Goal: Information Seeking & Learning: Learn about a topic

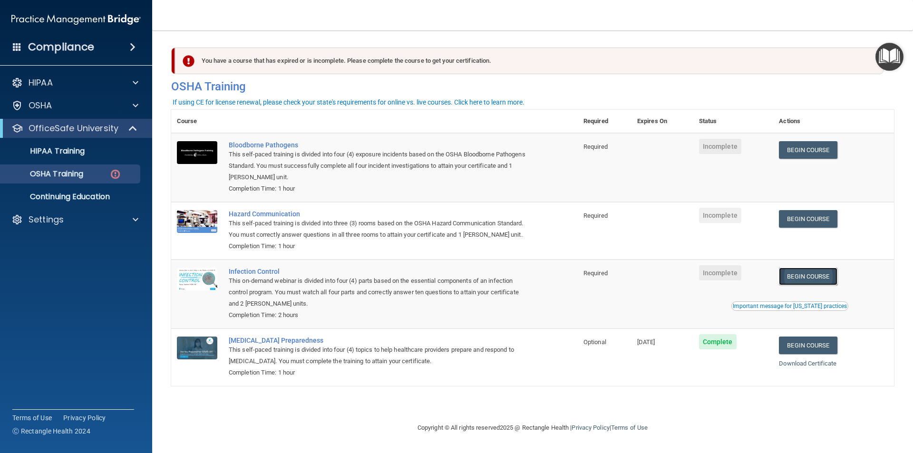
click at [817, 283] on link "Begin Course" at bounding box center [808, 277] width 58 height 18
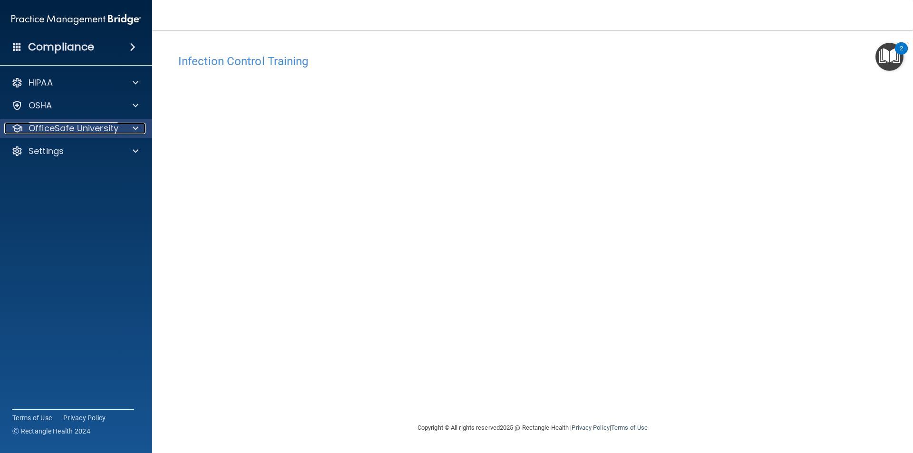
click at [114, 124] on p "OfficeSafe University" at bounding box center [74, 128] width 90 height 11
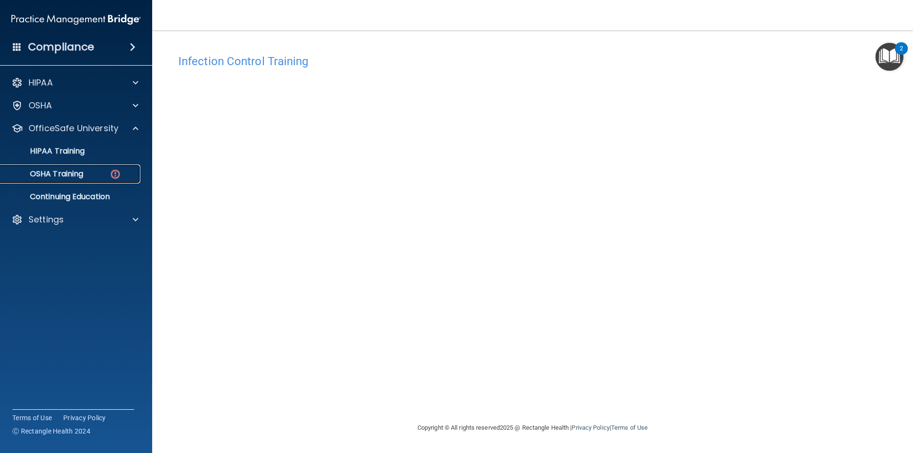
click at [114, 181] on link "OSHA Training" at bounding box center [65, 173] width 150 height 19
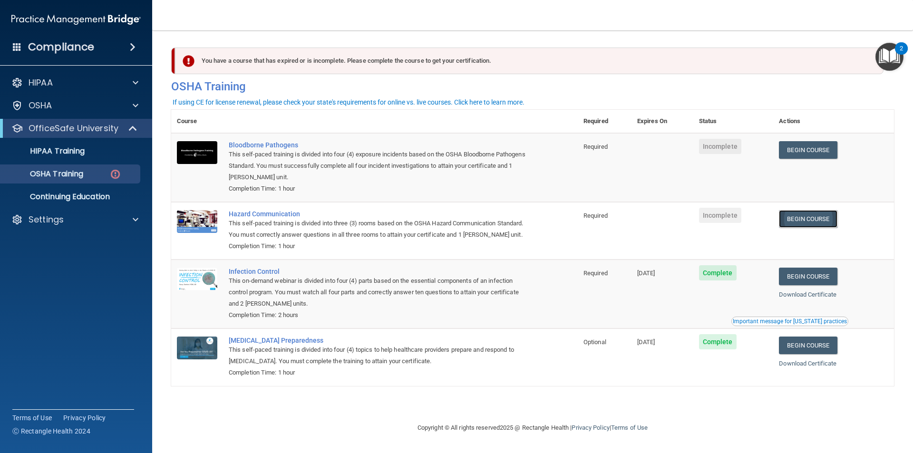
click at [820, 215] on link "Begin Course" at bounding box center [808, 219] width 58 height 18
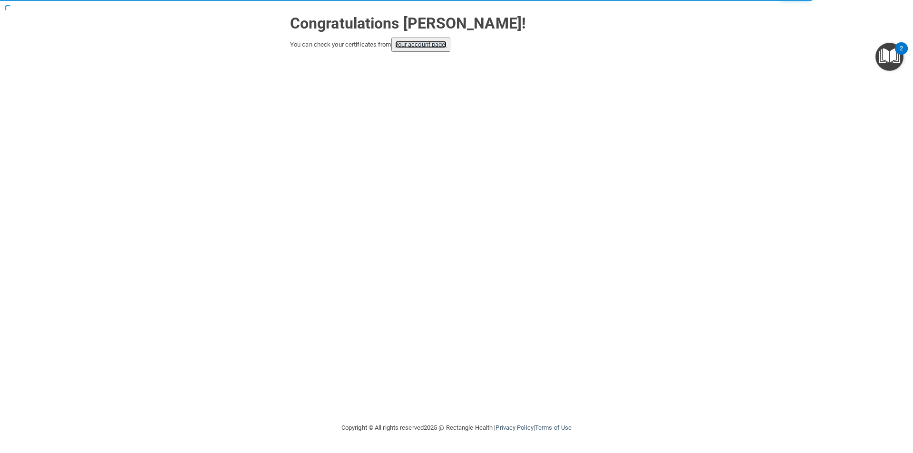
click at [425, 48] on link "your account page!" at bounding box center [421, 44] width 52 height 7
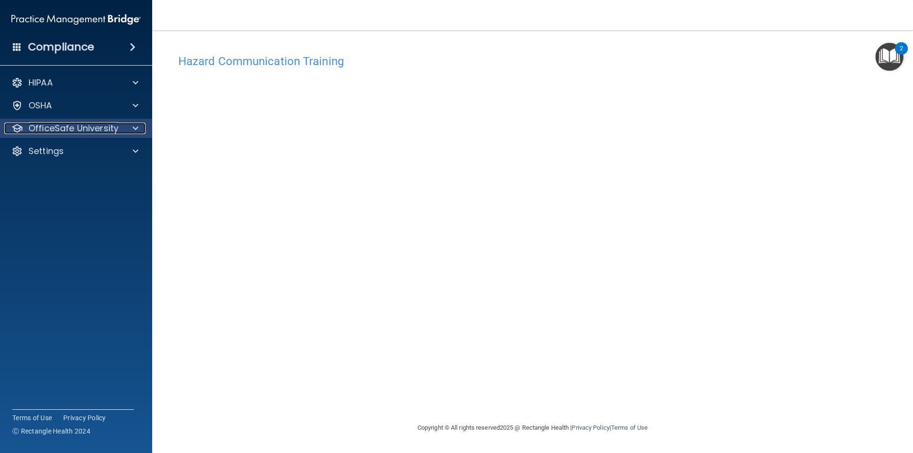
click at [138, 128] on span at bounding box center [136, 128] width 6 height 11
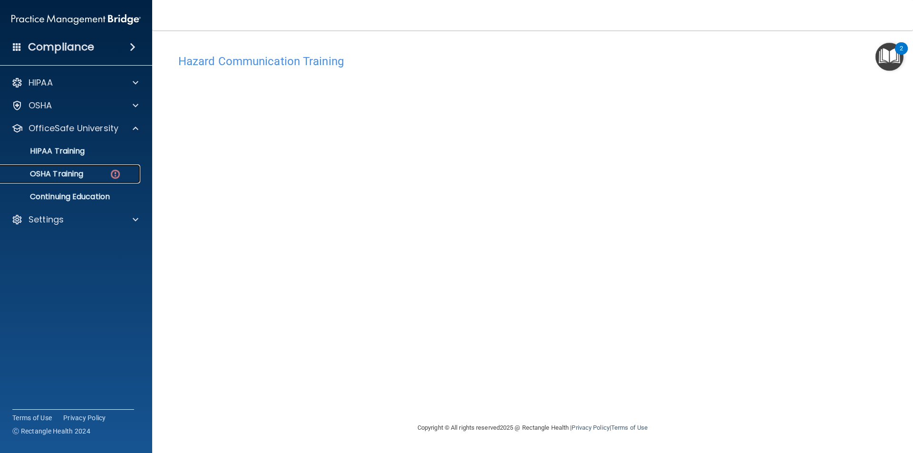
click at [112, 170] on img at bounding box center [115, 174] width 12 height 12
